Goal: Information Seeking & Learning: Learn about a topic

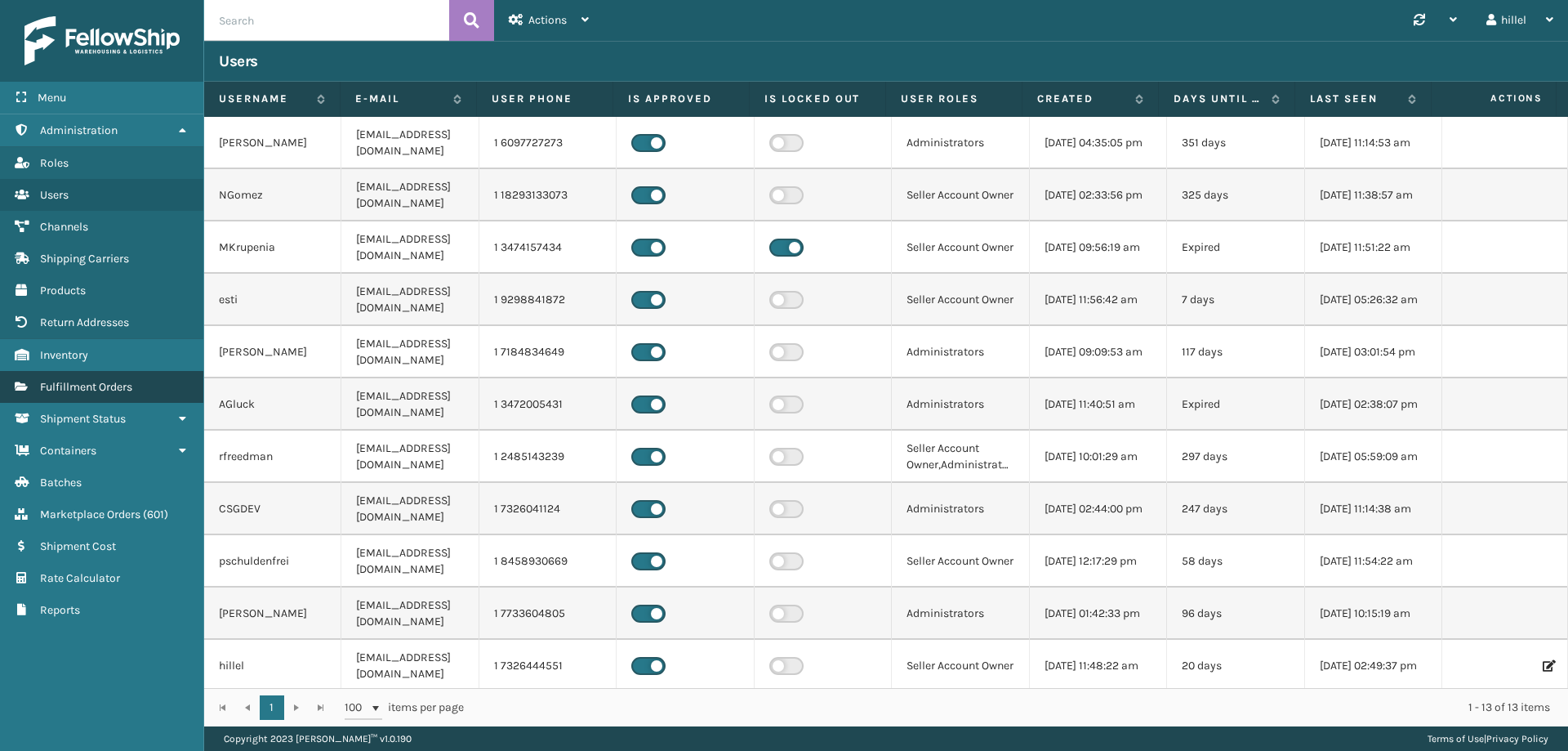
click at [74, 386] on span "Fulfillment Orders" at bounding box center [85, 386] width 92 height 14
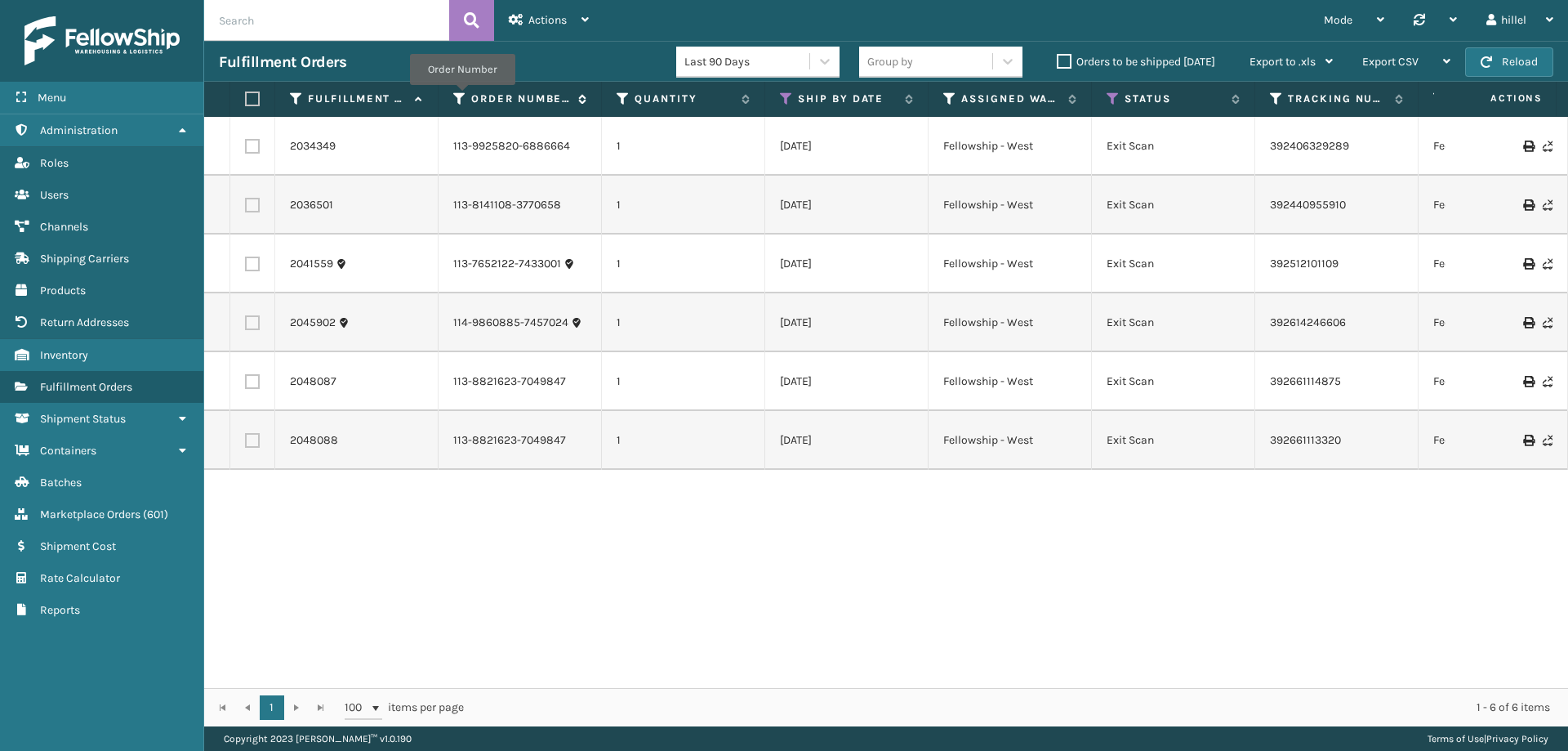
click at [462, 97] on icon at bounding box center [460, 99] width 13 height 15
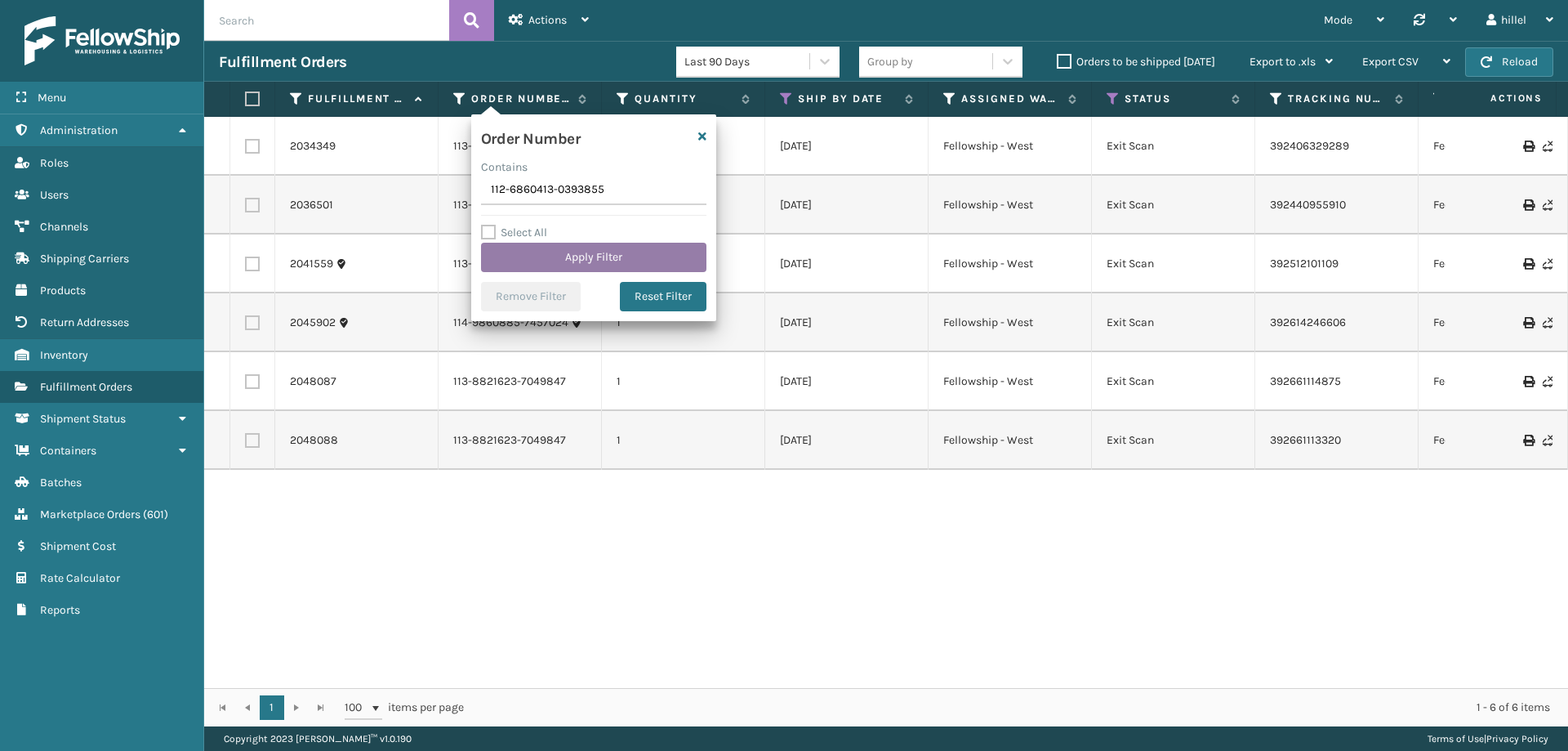
type input "112-6860413-0393855"
click at [615, 249] on button "Apply Filter" at bounding box center [594, 257] width 225 height 29
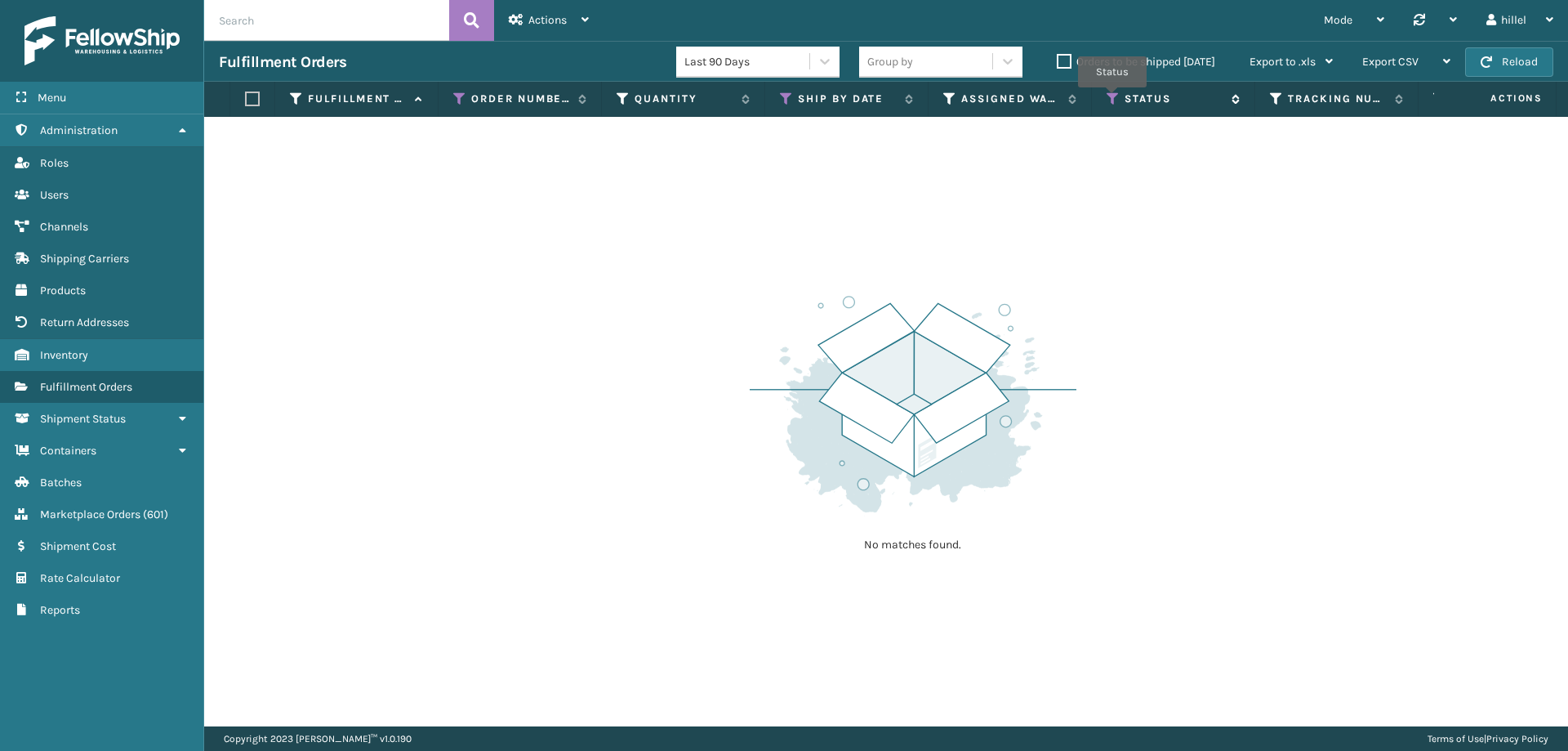
click at [1111, 98] on icon at bounding box center [1114, 99] width 13 height 15
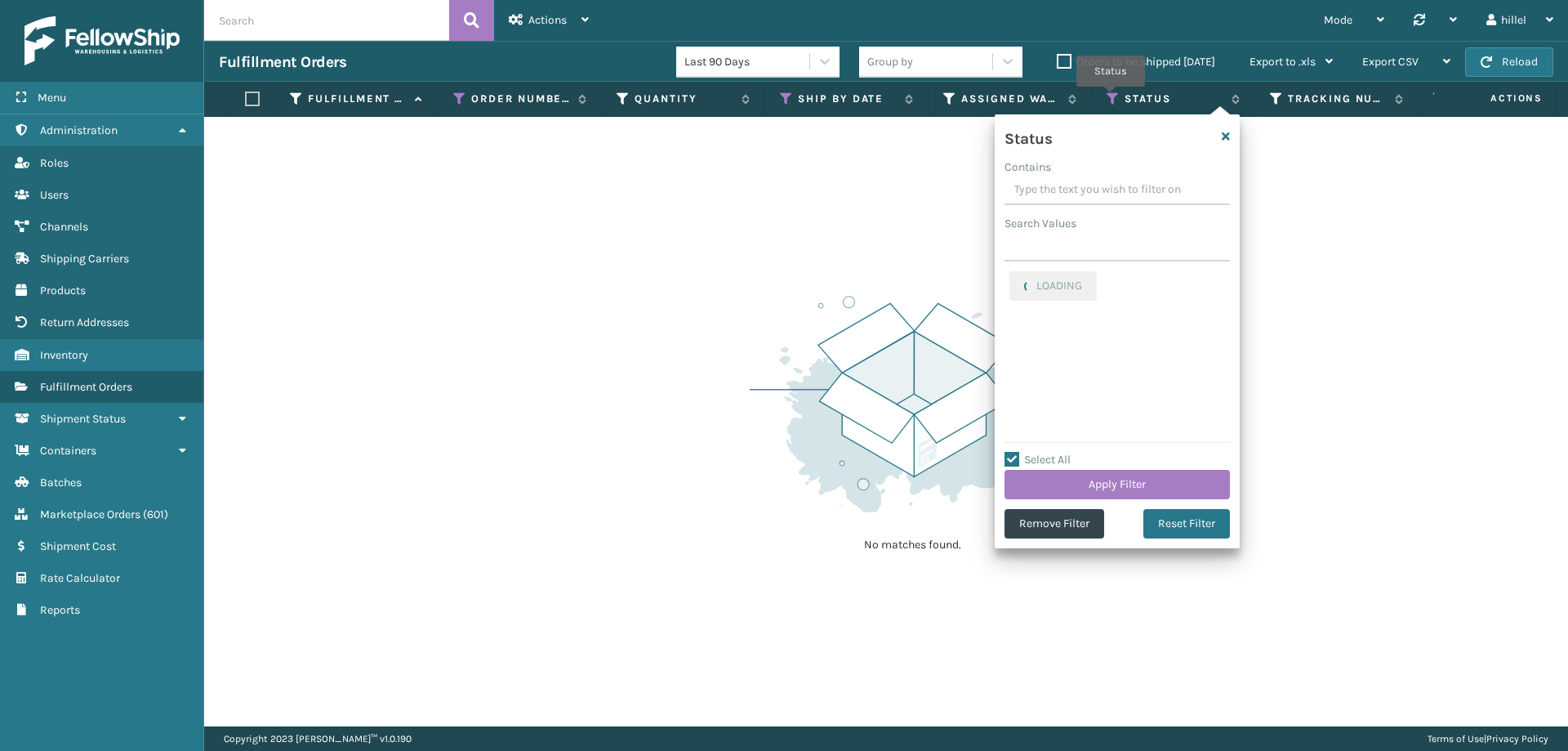
checkbox input "true"
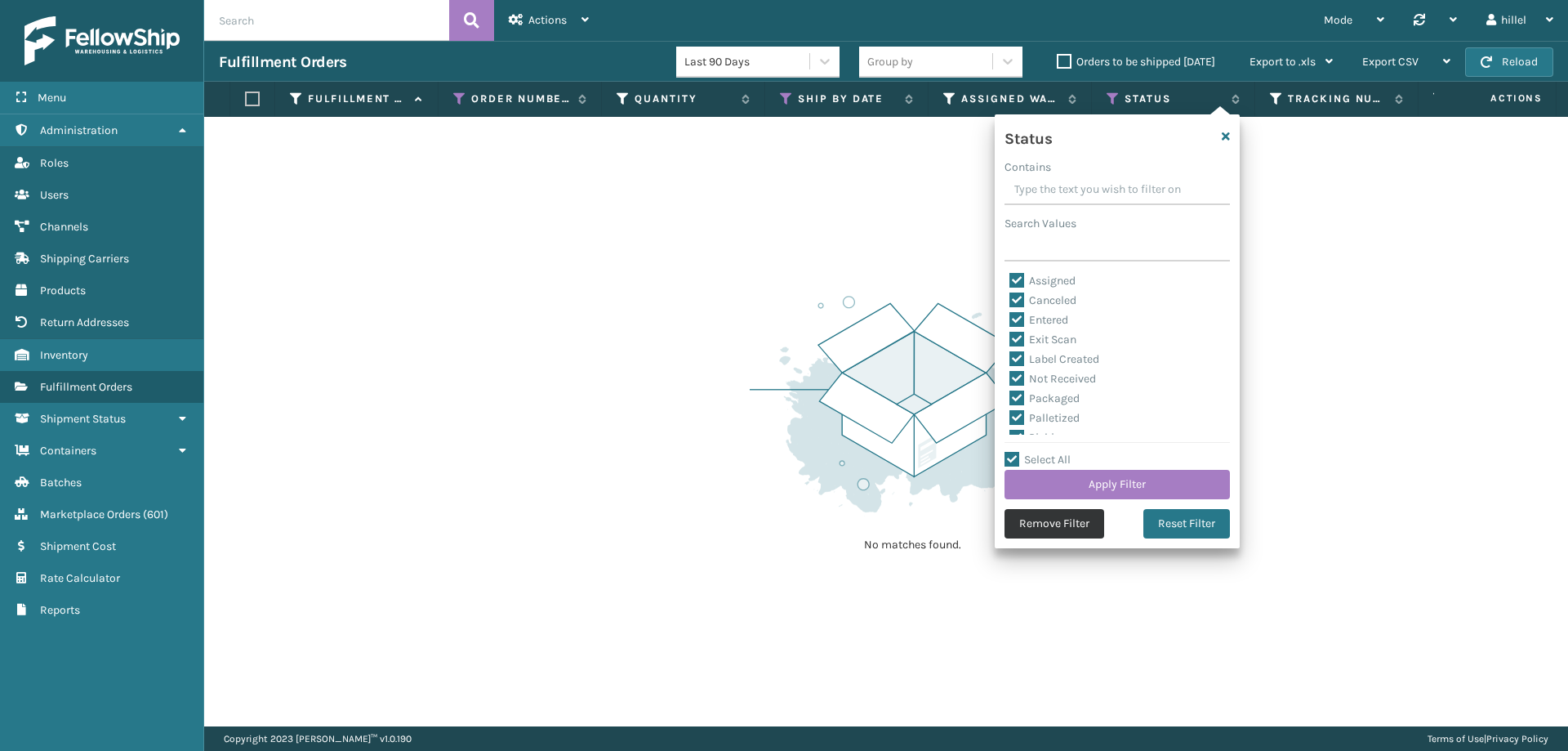
click at [1028, 512] on button "Remove Filter" at bounding box center [1054, 523] width 99 height 29
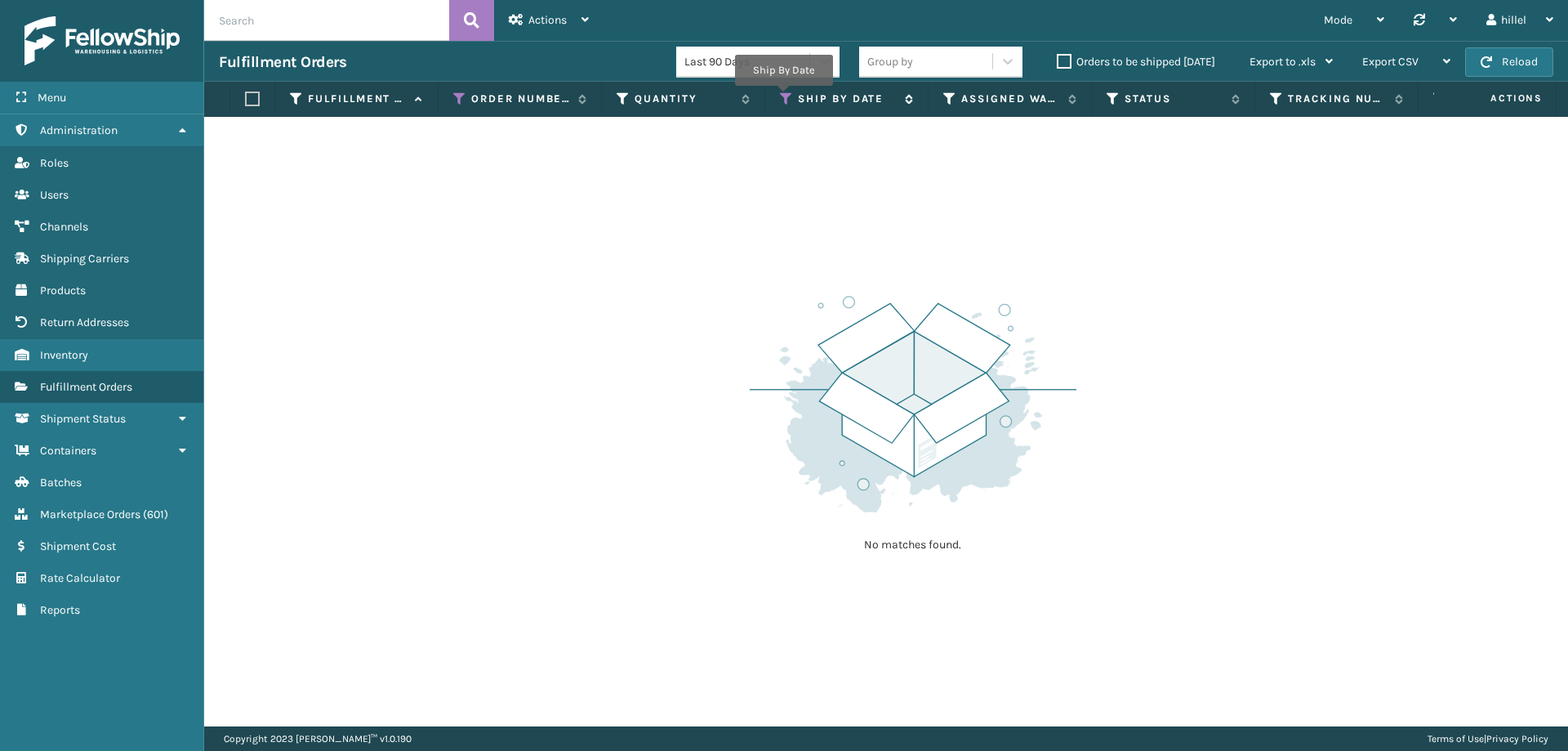
click at [783, 98] on icon at bounding box center [787, 99] width 13 height 15
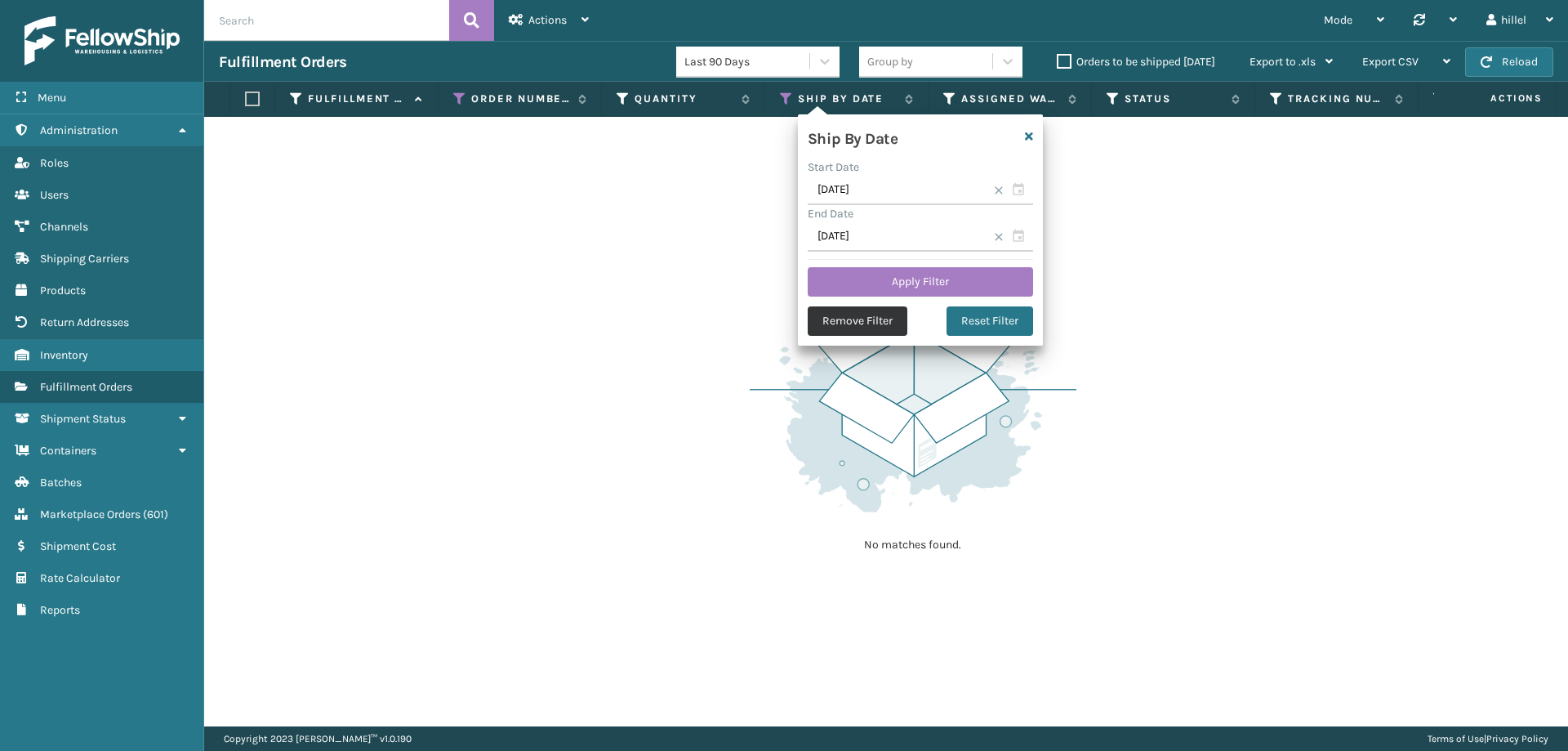
click at [844, 315] on button "Remove Filter" at bounding box center [857, 320] width 99 height 29
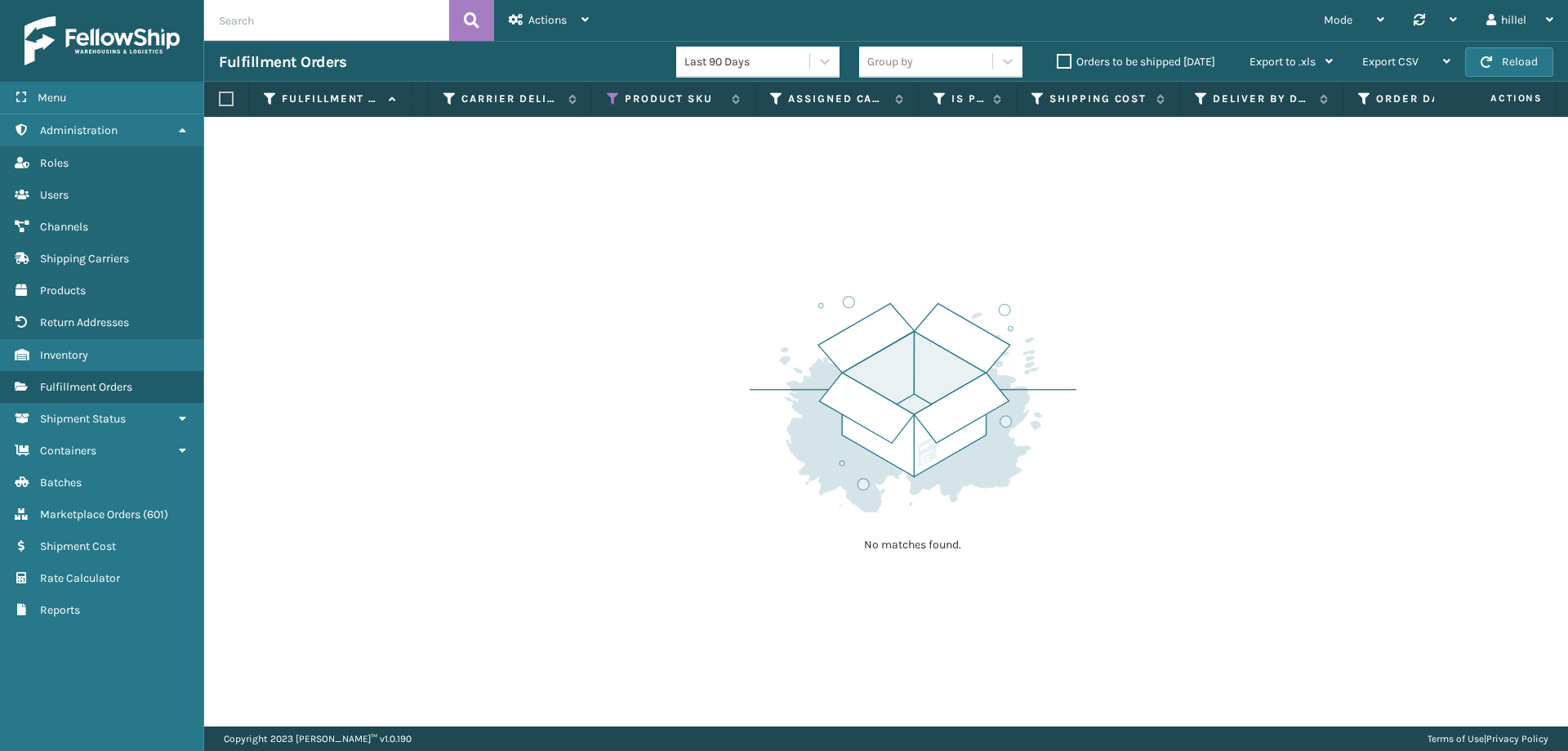
scroll to position [0, 1635]
click at [618, 98] on icon at bounding box center [622, 99] width 13 height 15
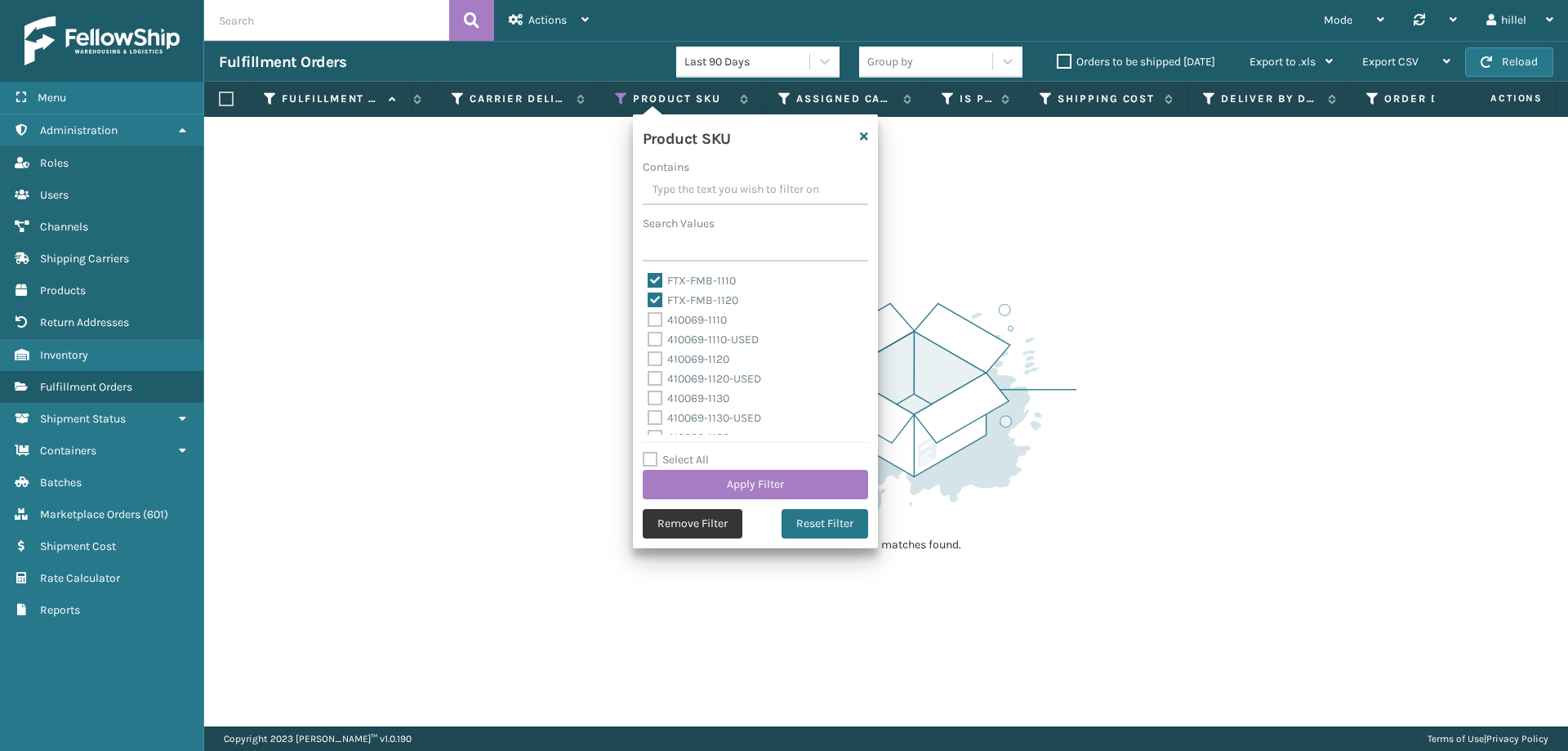
click at [709, 524] on button "Remove Filter" at bounding box center [692, 523] width 99 height 29
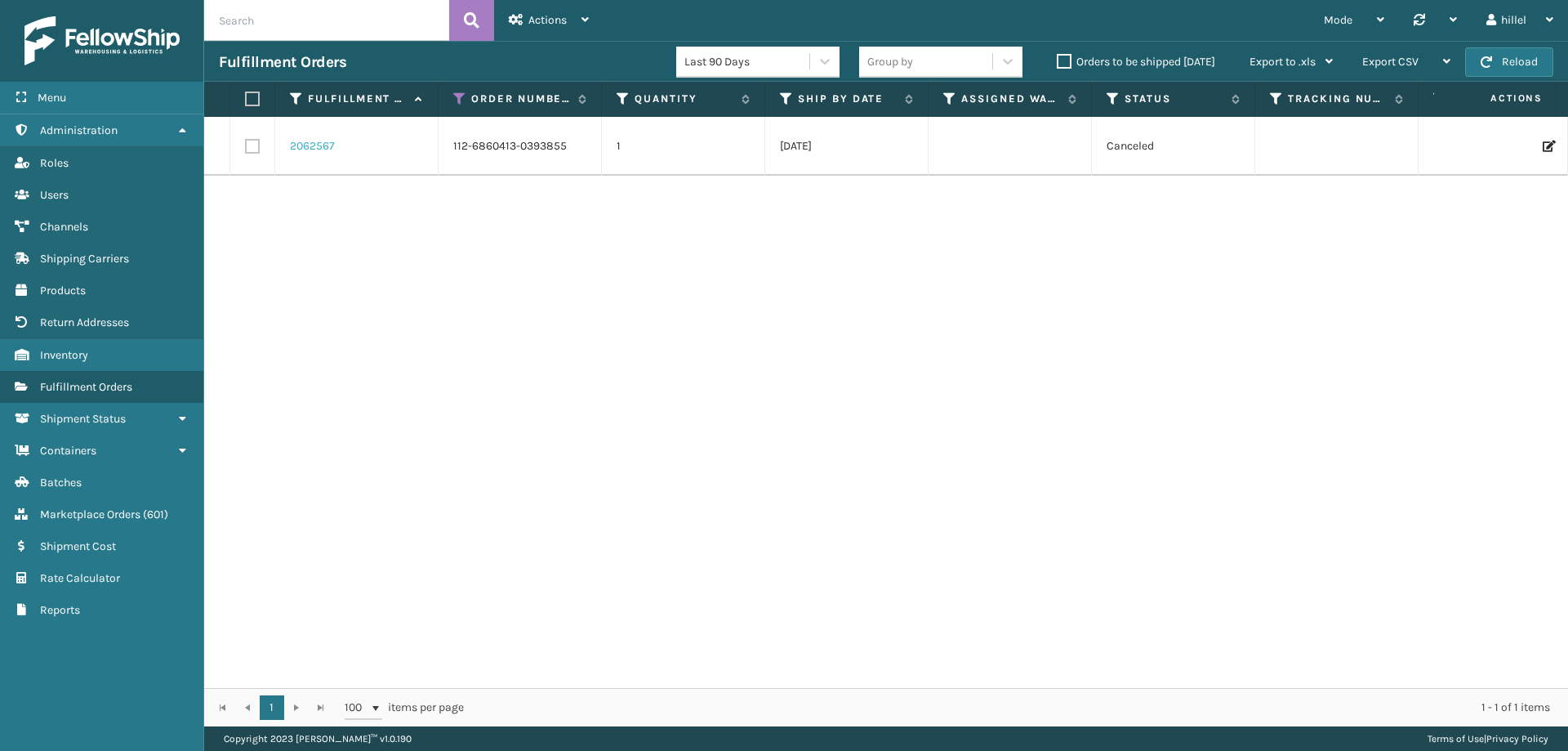
click at [324, 147] on link "2062567" at bounding box center [312, 146] width 45 height 16
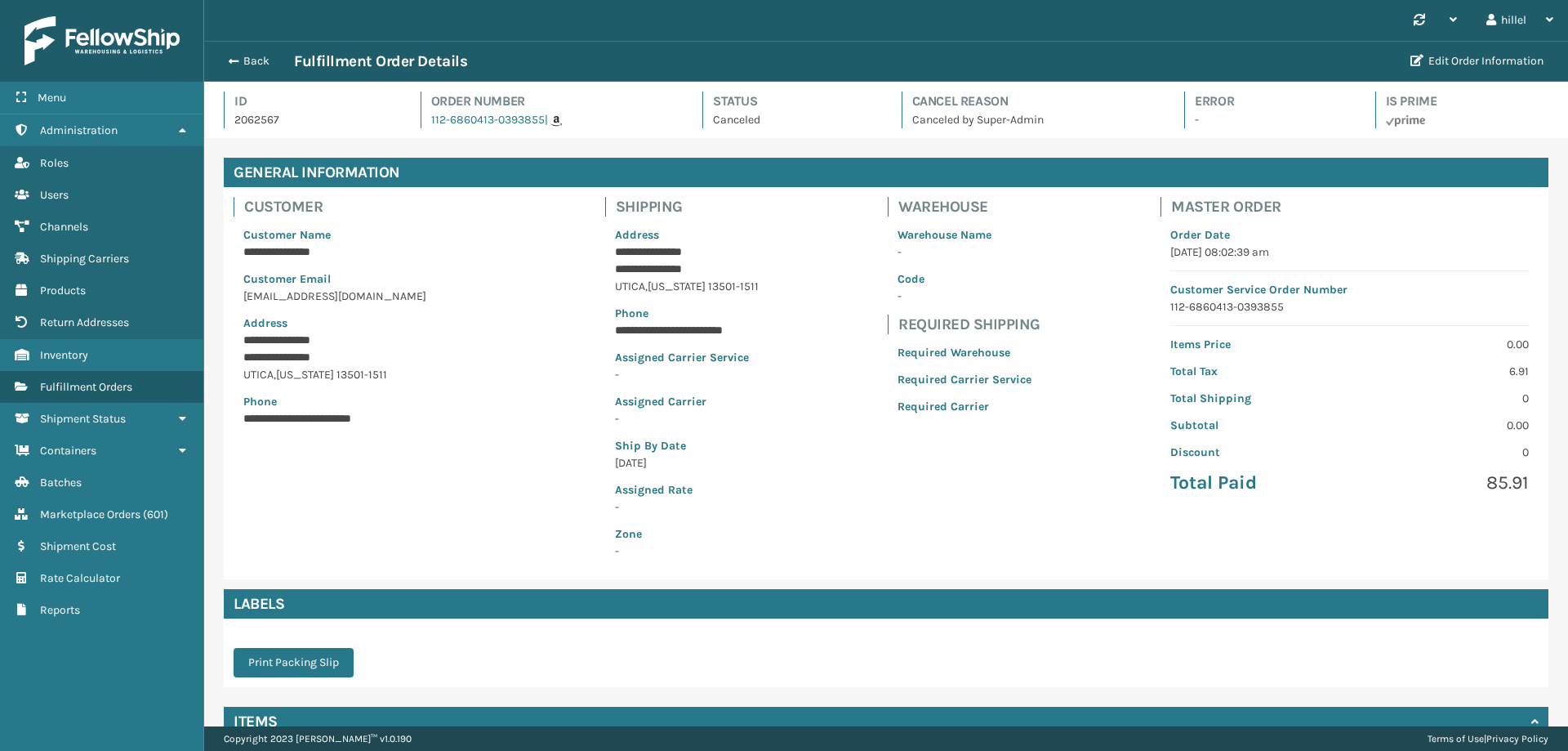
scroll to position [150, 0]
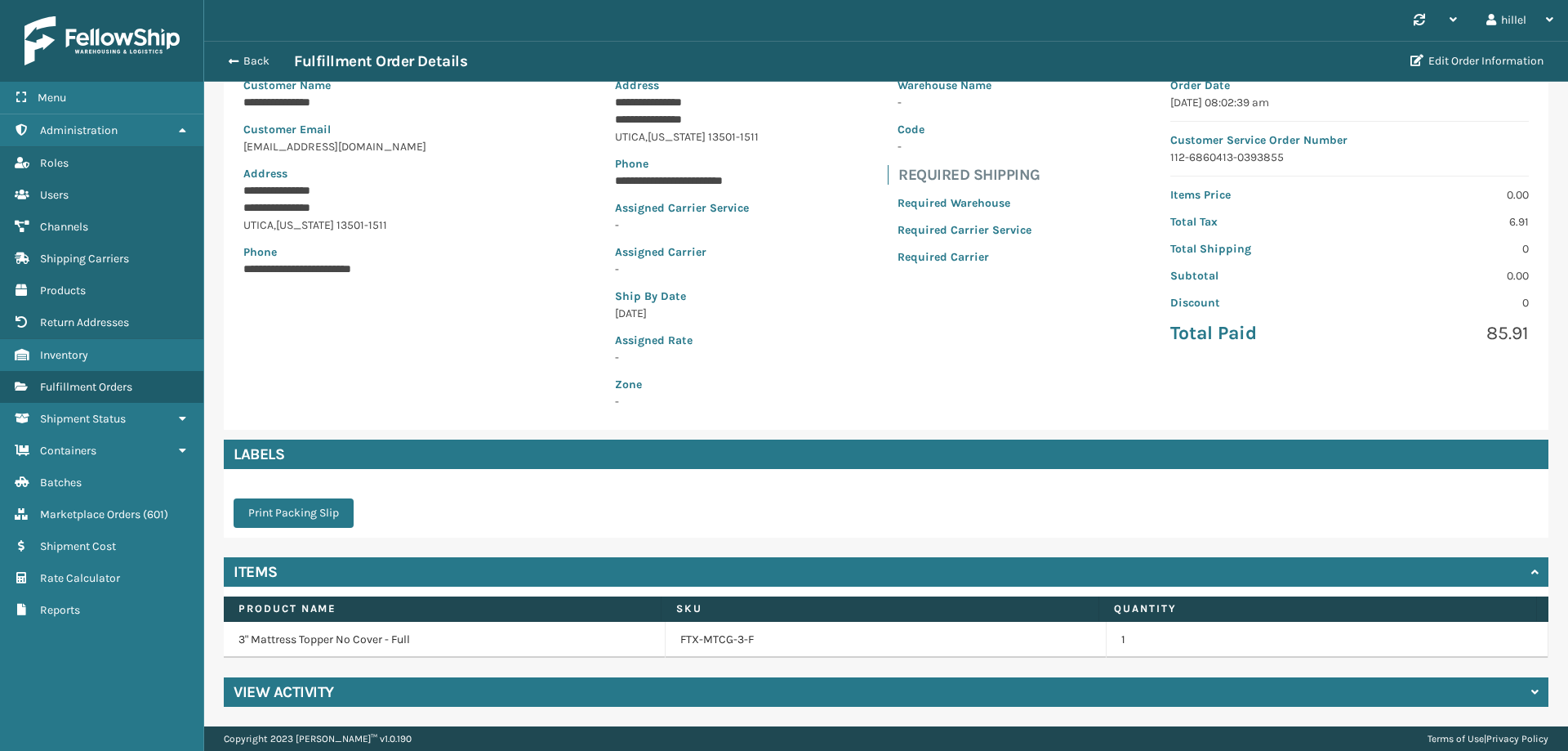
click at [306, 687] on h4 "View Activity" at bounding box center [284, 691] width 100 height 20
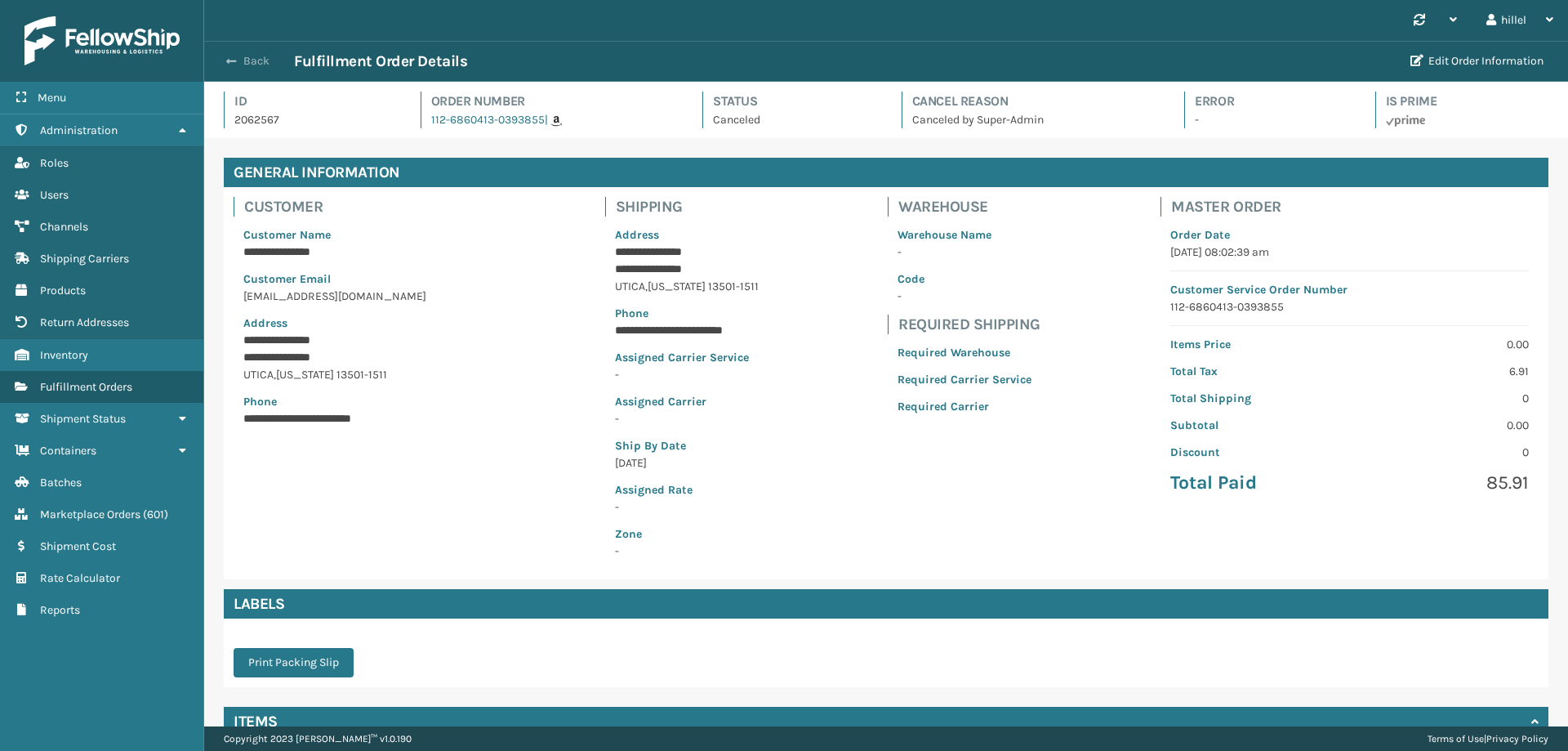
click at [245, 61] on button "Back" at bounding box center [256, 62] width 75 height 15
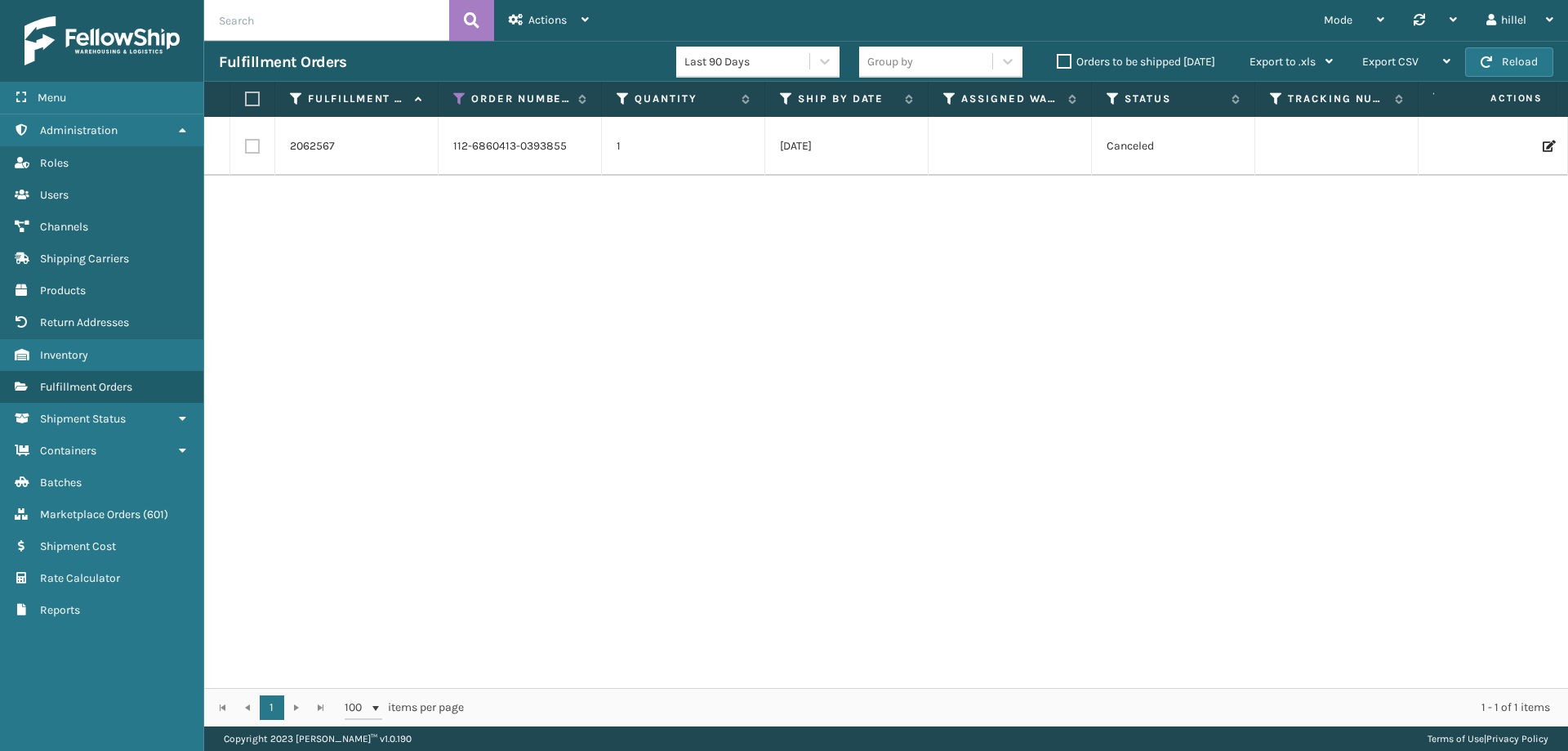
click at [1111, 389] on div "2062567 112-6860413-0393855 1 [DATE] Canceled [US_STATE] SFP FTX FTX-MTCG-3-F […" at bounding box center [886, 402] width 1363 height 571
click at [85, 353] on span "Inventory" at bounding box center [63, 354] width 48 height 14
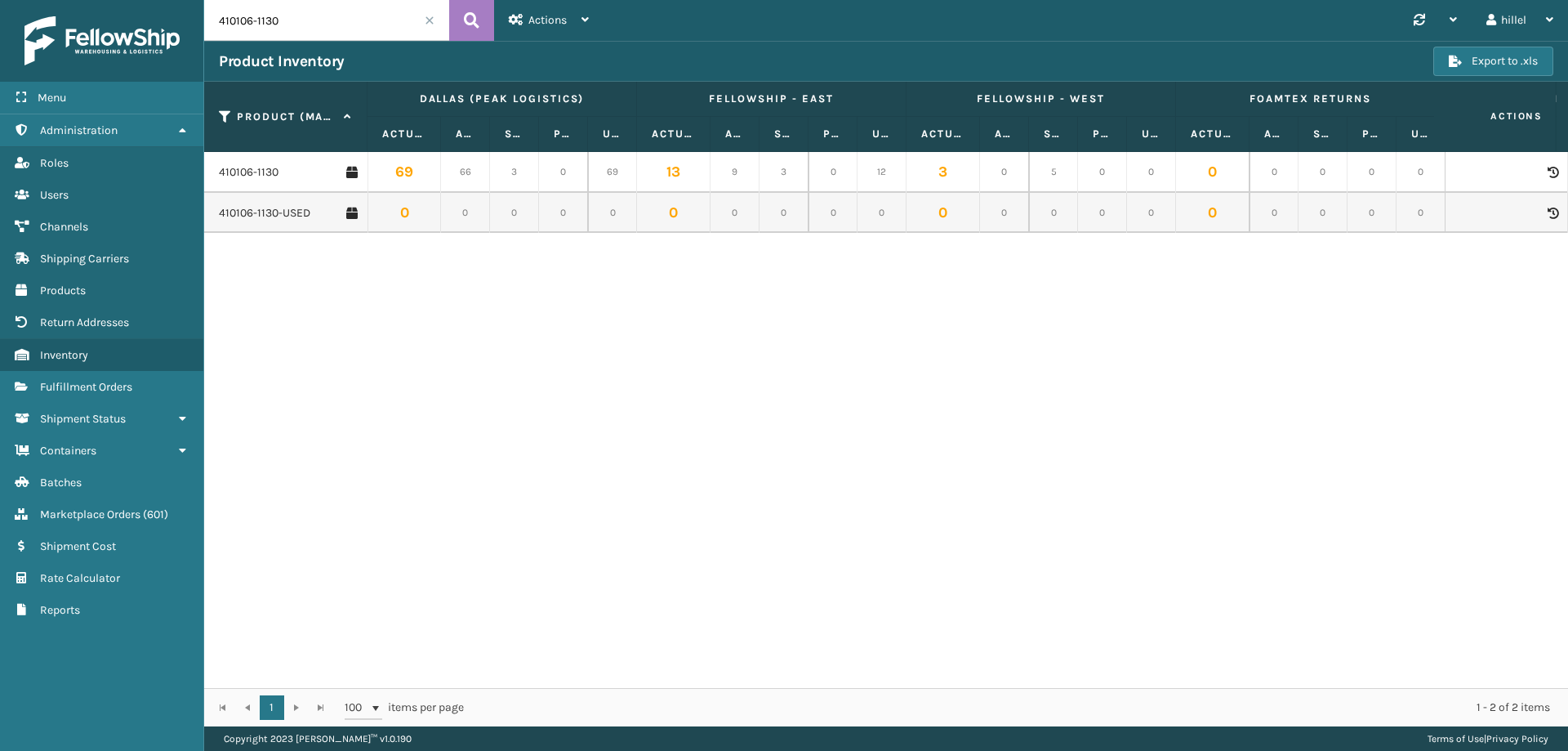
click at [320, 16] on input "410106-1130" at bounding box center [327, 20] width 245 height 41
drag, startPoint x: 323, startPoint y: 16, endPoint x: 222, endPoint y: 20, distance: 101.1
click at [222, 20] on input "410106-1130" at bounding box center [327, 20] width 245 height 41
type input "1110"
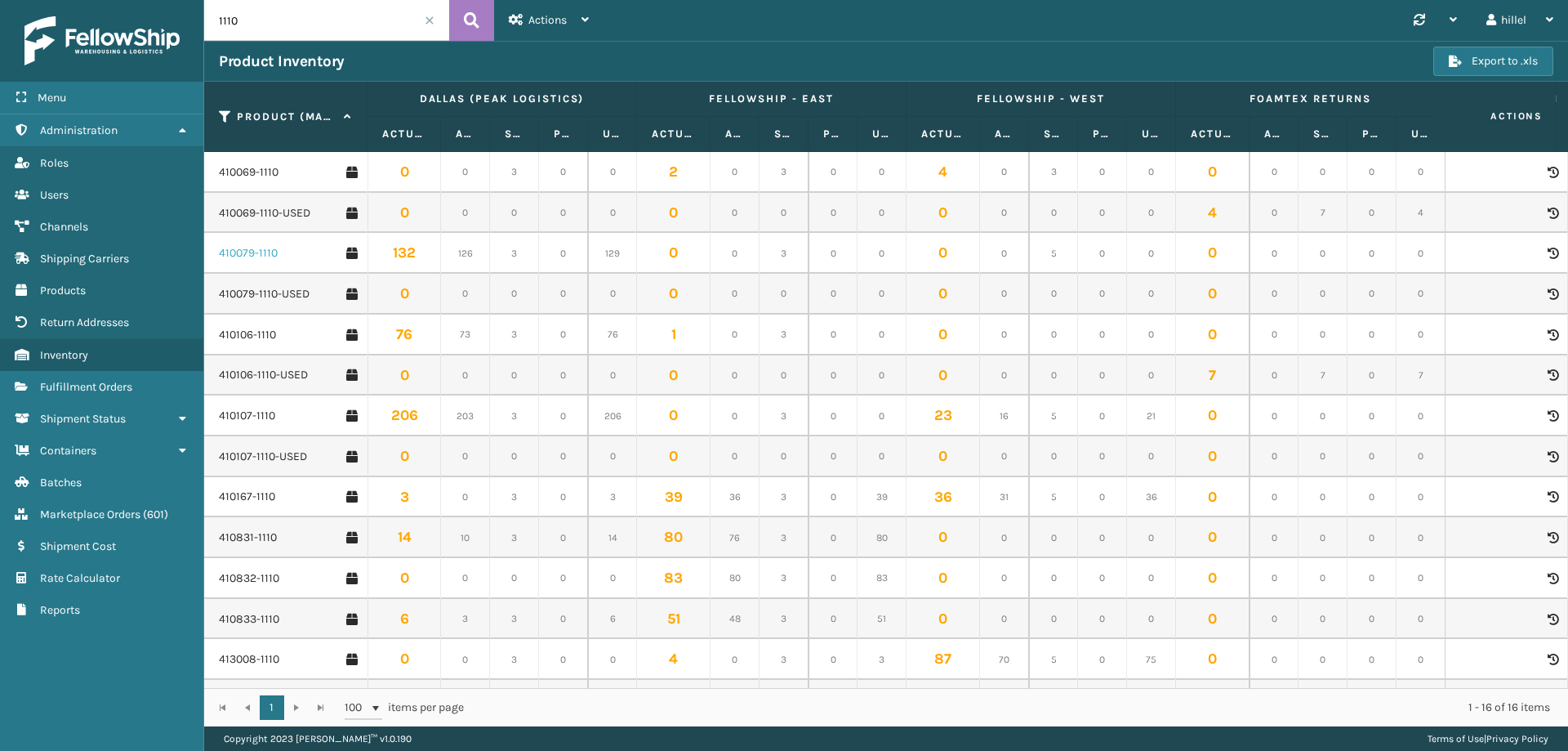
click at [258, 248] on link "410079-1110" at bounding box center [248, 253] width 59 height 16
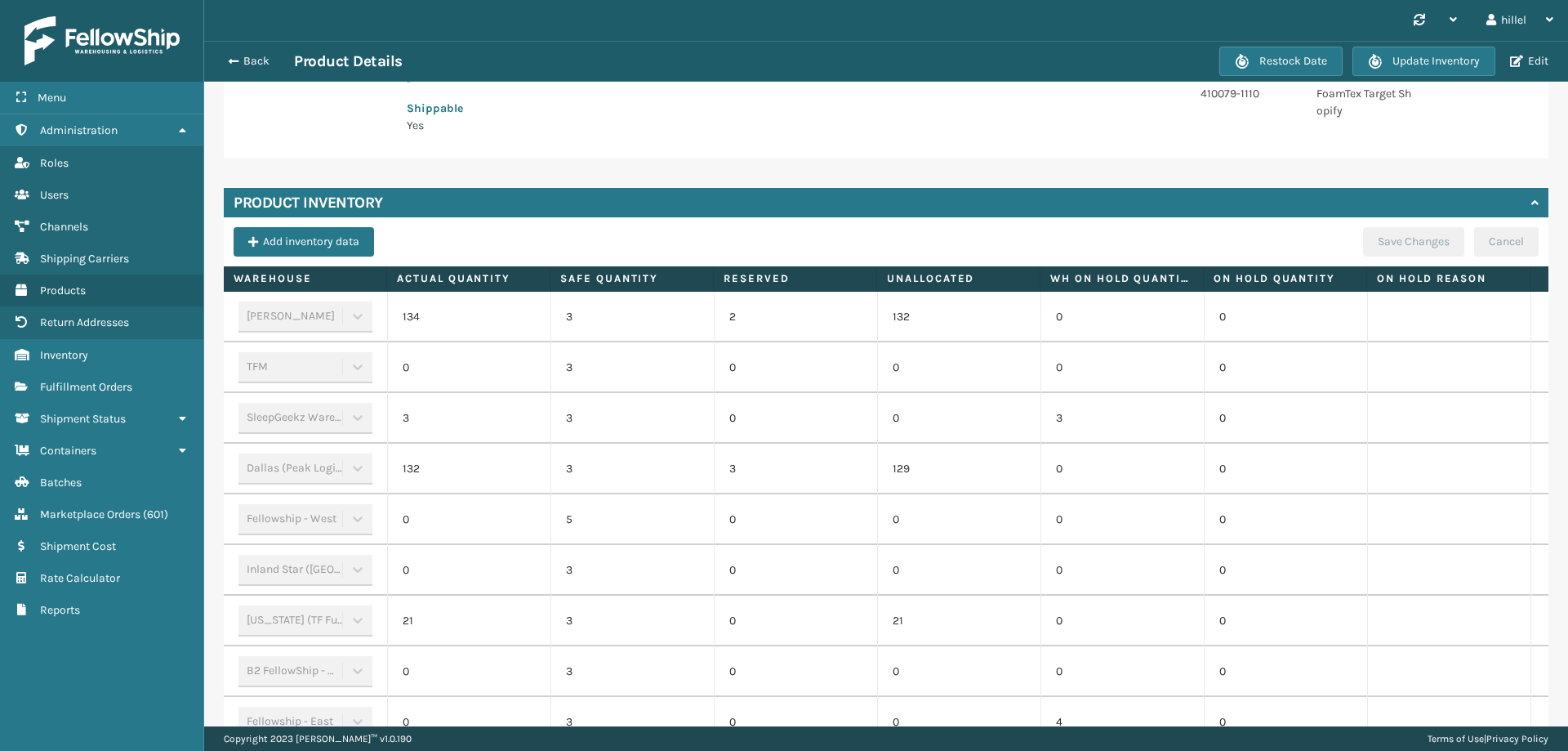
scroll to position [476, 0]
